Goal: Use online tool/utility: Utilize a website feature to perform a specific function

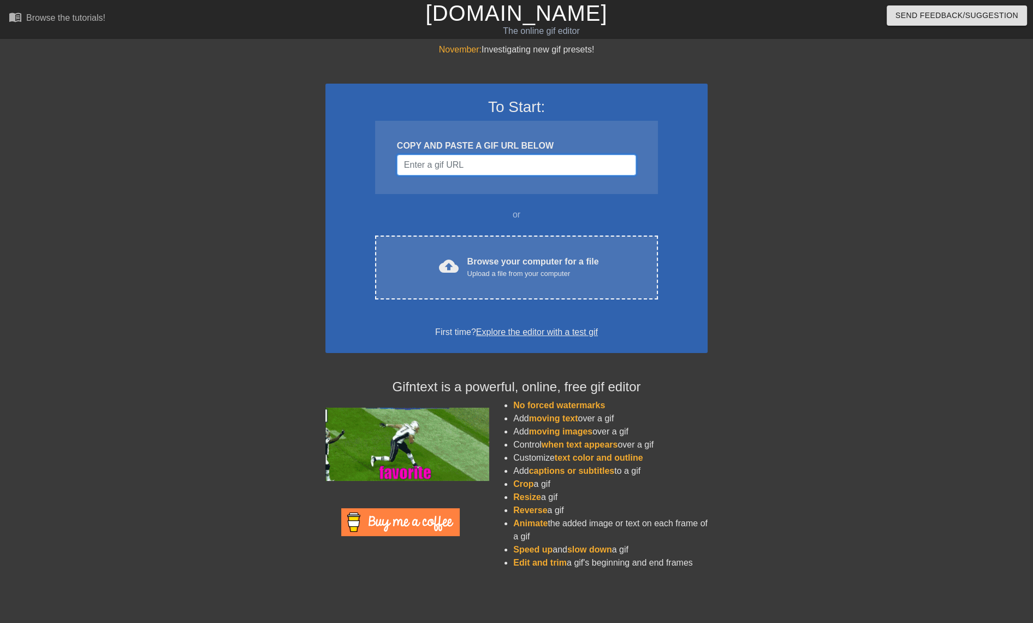
click at [458, 163] on input "Username" at bounding box center [516, 165] width 239 height 21
paste input "[URL][DOMAIN_NAME]"
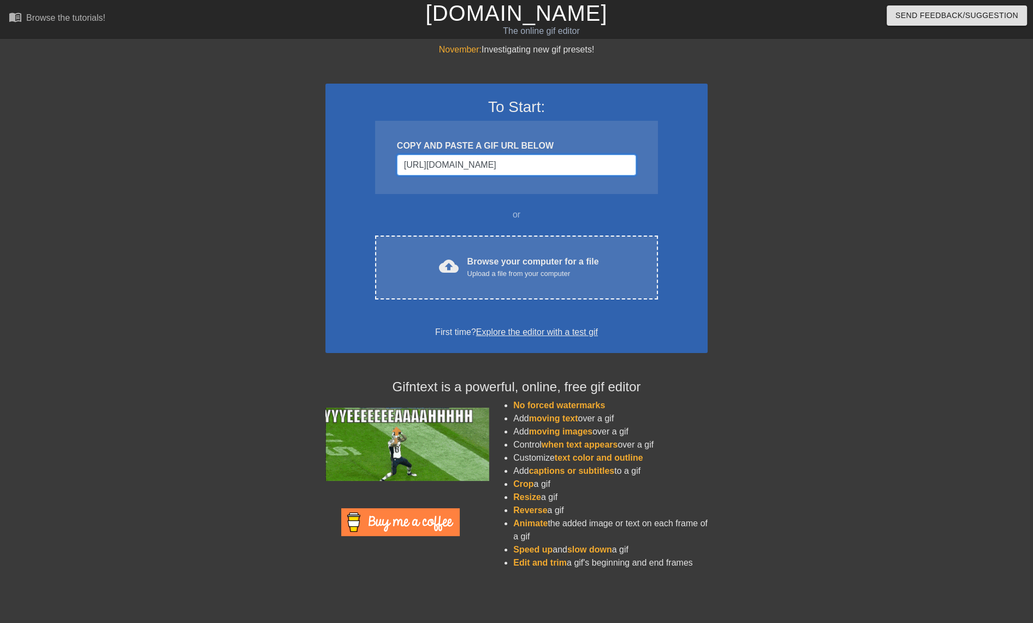
scroll to position [0, 317]
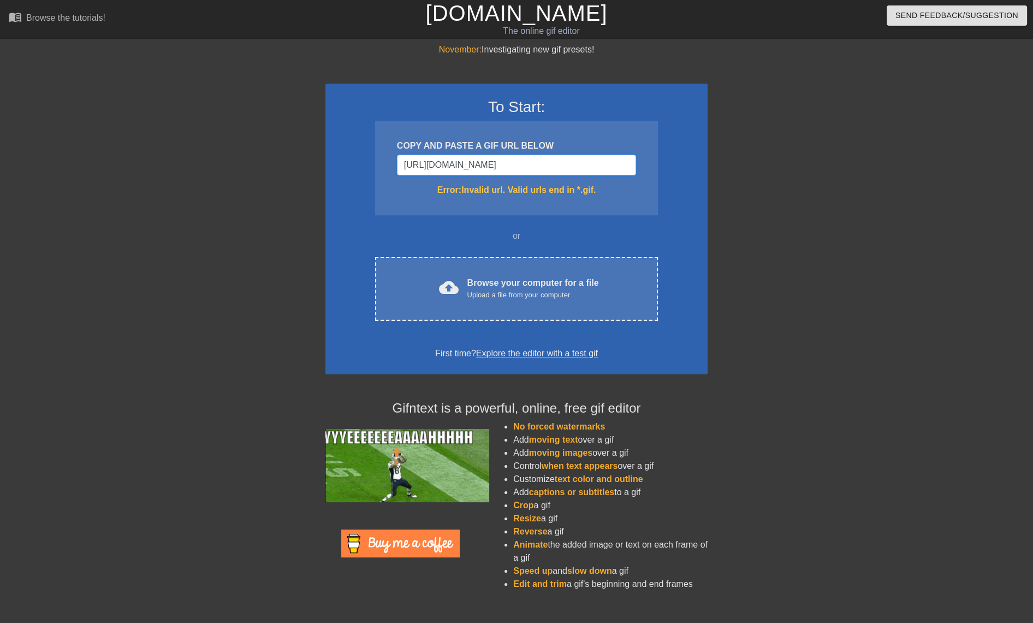
type input "[URL][DOMAIN_NAME]"
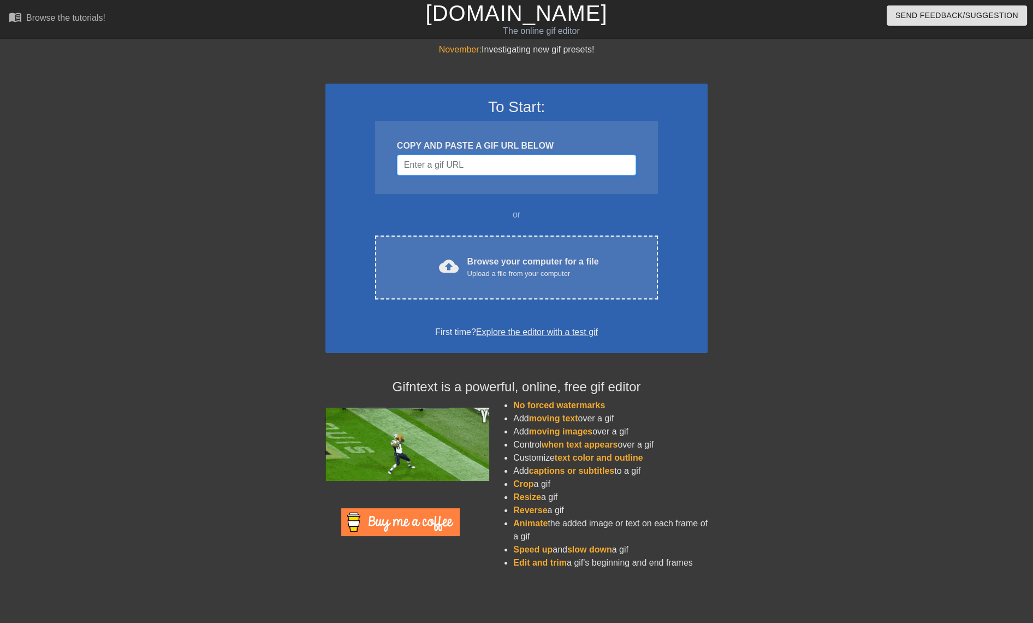
click at [437, 166] on input "Username" at bounding box center [516, 165] width 239 height 21
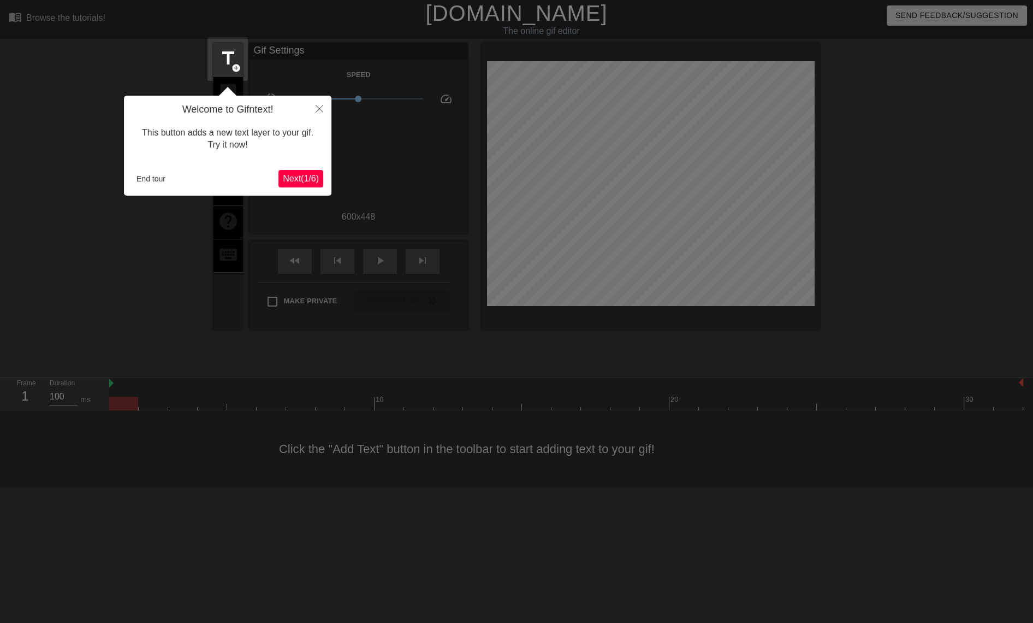
click at [869, 117] on div at bounding box center [516, 311] width 1033 height 623
click at [156, 178] on button "End tour" at bounding box center [151, 178] width 38 height 16
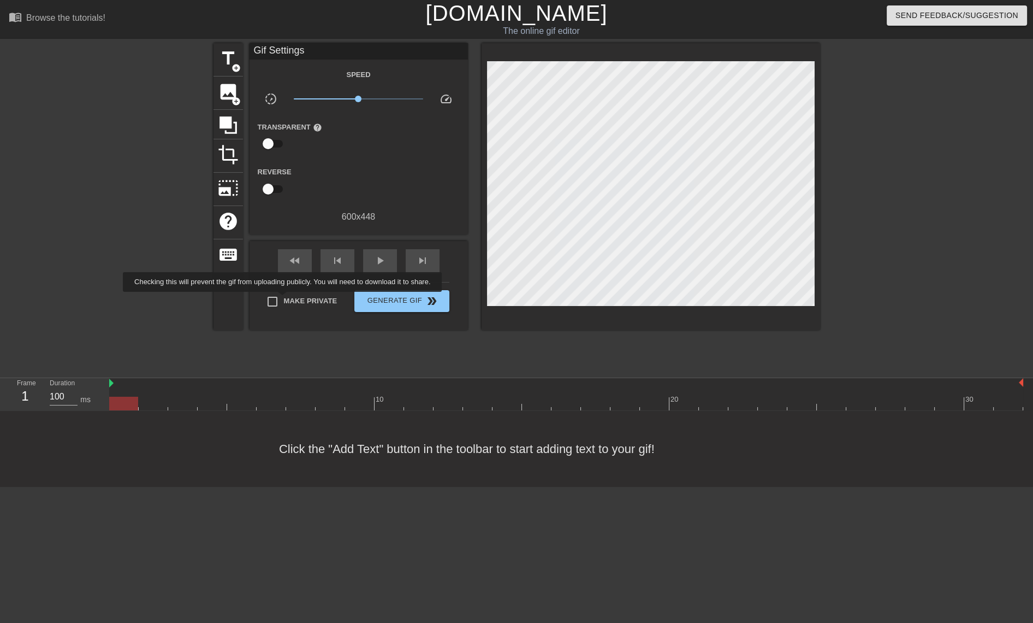
drag, startPoint x: 285, startPoint y: 299, endPoint x: 309, endPoint y: 298, distance: 24.6
click at [285, 299] on span "Make Private" at bounding box center [311, 300] width 54 height 11
click at [284, 299] on input "Make Private" at bounding box center [272, 301] width 23 height 23
checkbox input "true"
click at [224, 87] on span "image" at bounding box center [228, 91] width 21 height 21
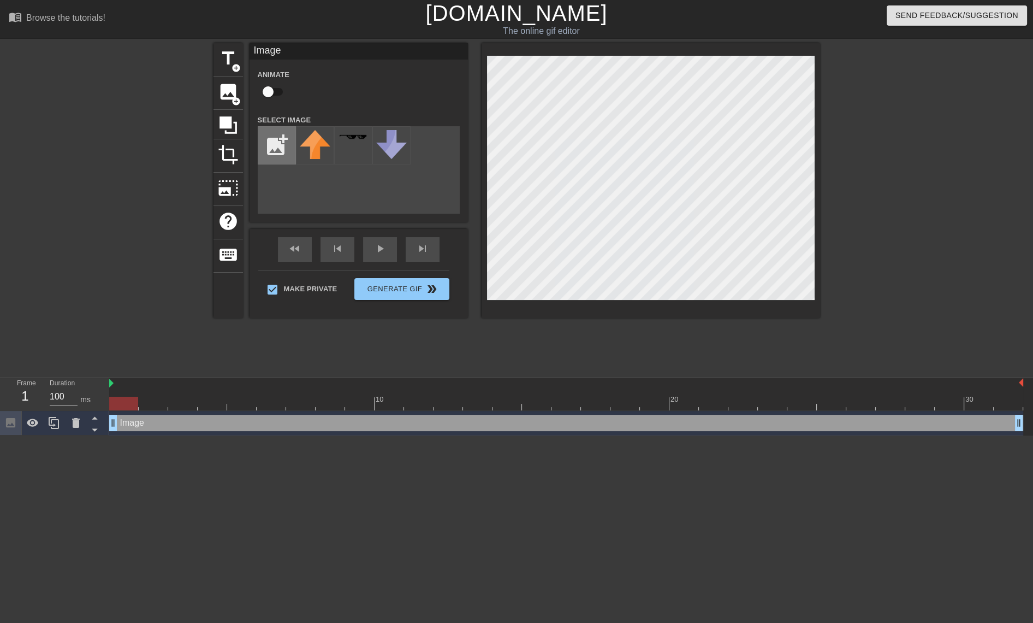
click at [273, 158] on input "file" at bounding box center [276, 145] width 37 height 37
type input "C:\fakepath\asdsdfgsdfgUntitled.png"
click at [311, 143] on img at bounding box center [315, 138] width 31 height 16
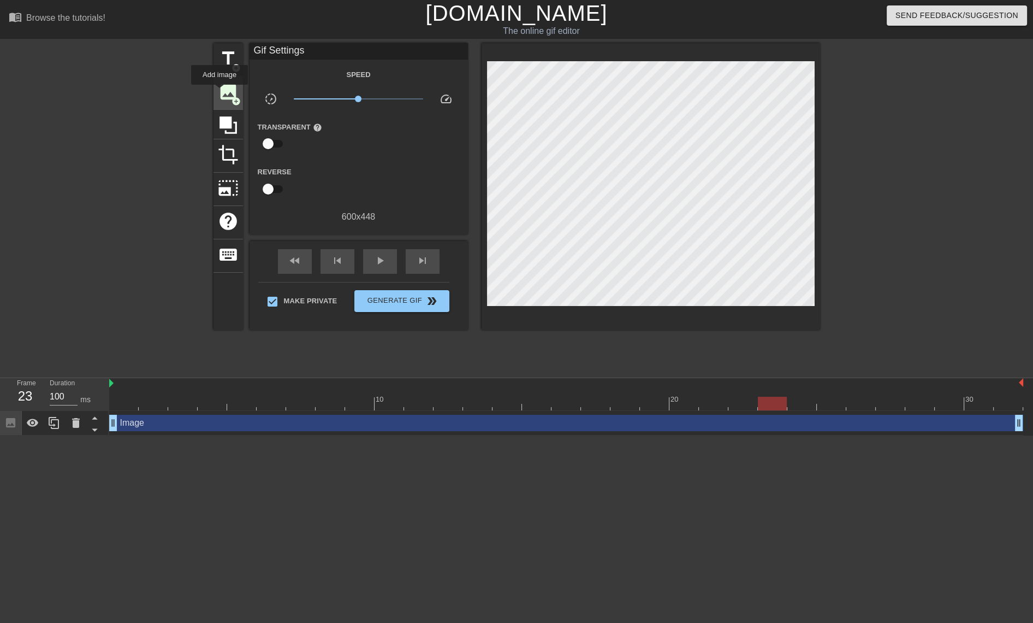
click at [221, 91] on span "image" at bounding box center [228, 91] width 21 height 21
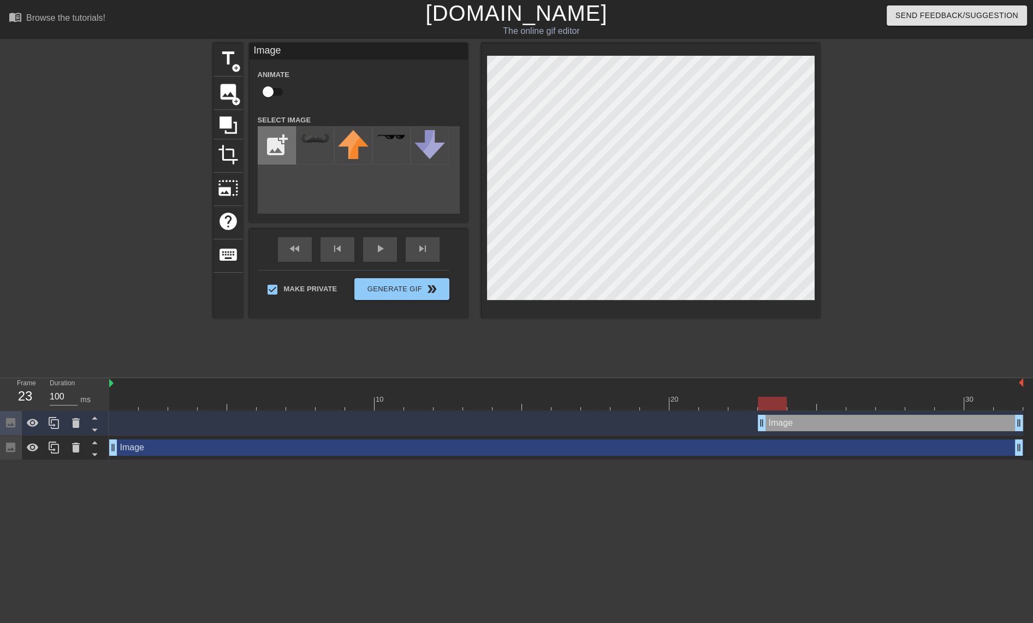
click at [289, 152] on input "file" at bounding box center [276, 145] width 37 height 37
type input "C:\fakepath\SDFGDFGSDFGHUntitled.png"
click at [304, 153] on div at bounding box center [315, 145] width 38 height 38
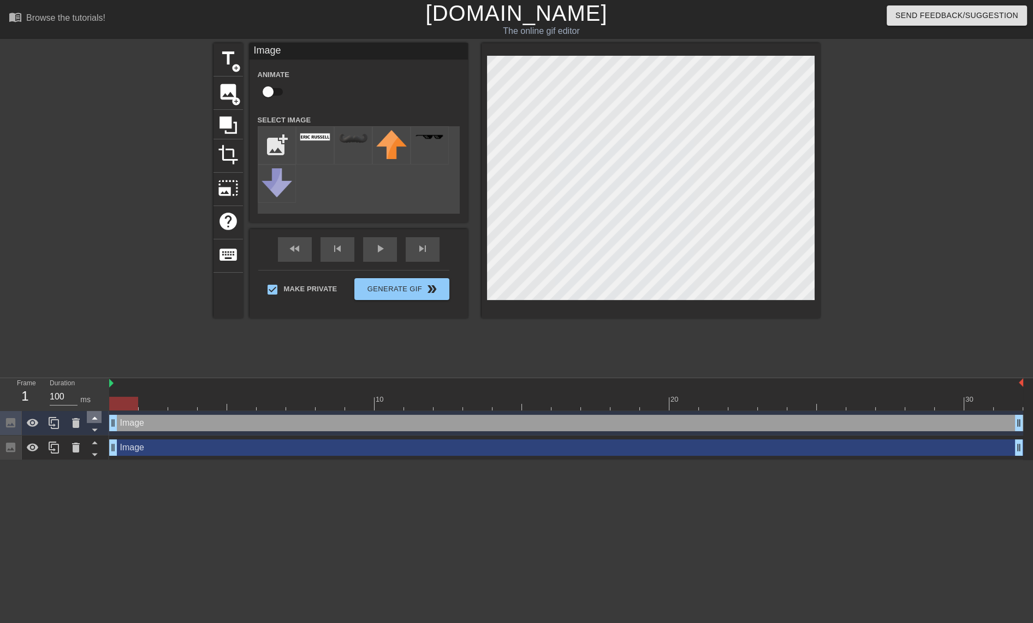
drag, startPoint x: 763, startPoint y: 427, endPoint x: 91, endPoint y: 418, distance: 672.3
click at [91, 418] on div "Frame 1 Duration 100 ms 10 20 30 Image drag_handle drag_handle Image drag_handl…" at bounding box center [516, 419] width 1033 height 82
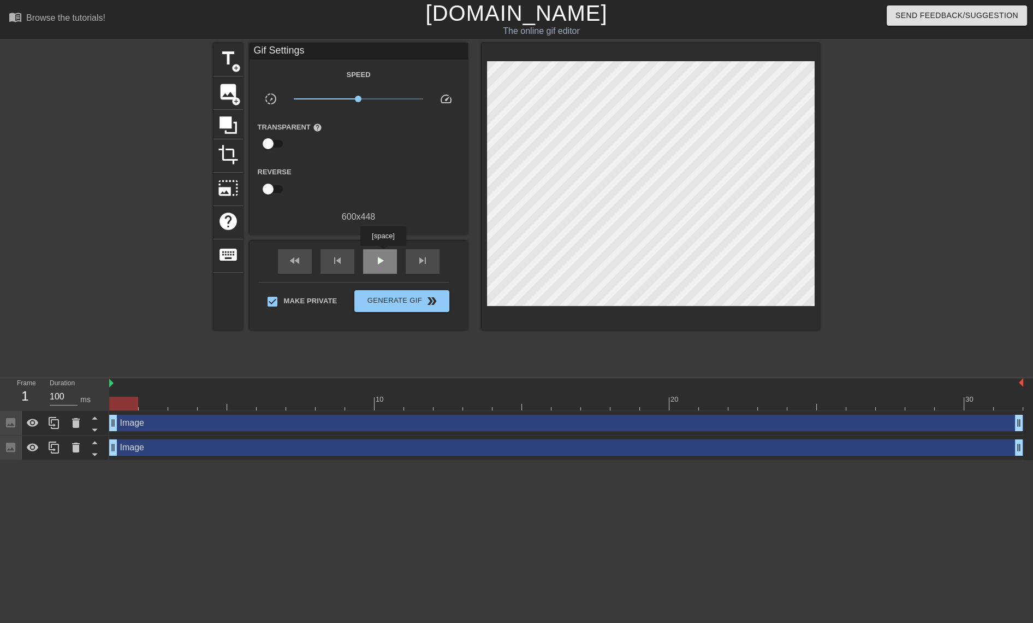
click at [383, 254] on span "play_arrow" at bounding box center [380, 260] width 13 height 13
click at [404, 297] on span "Generate Gif double_arrow" at bounding box center [402, 300] width 86 height 13
